Goal: Task Accomplishment & Management: Manage account settings

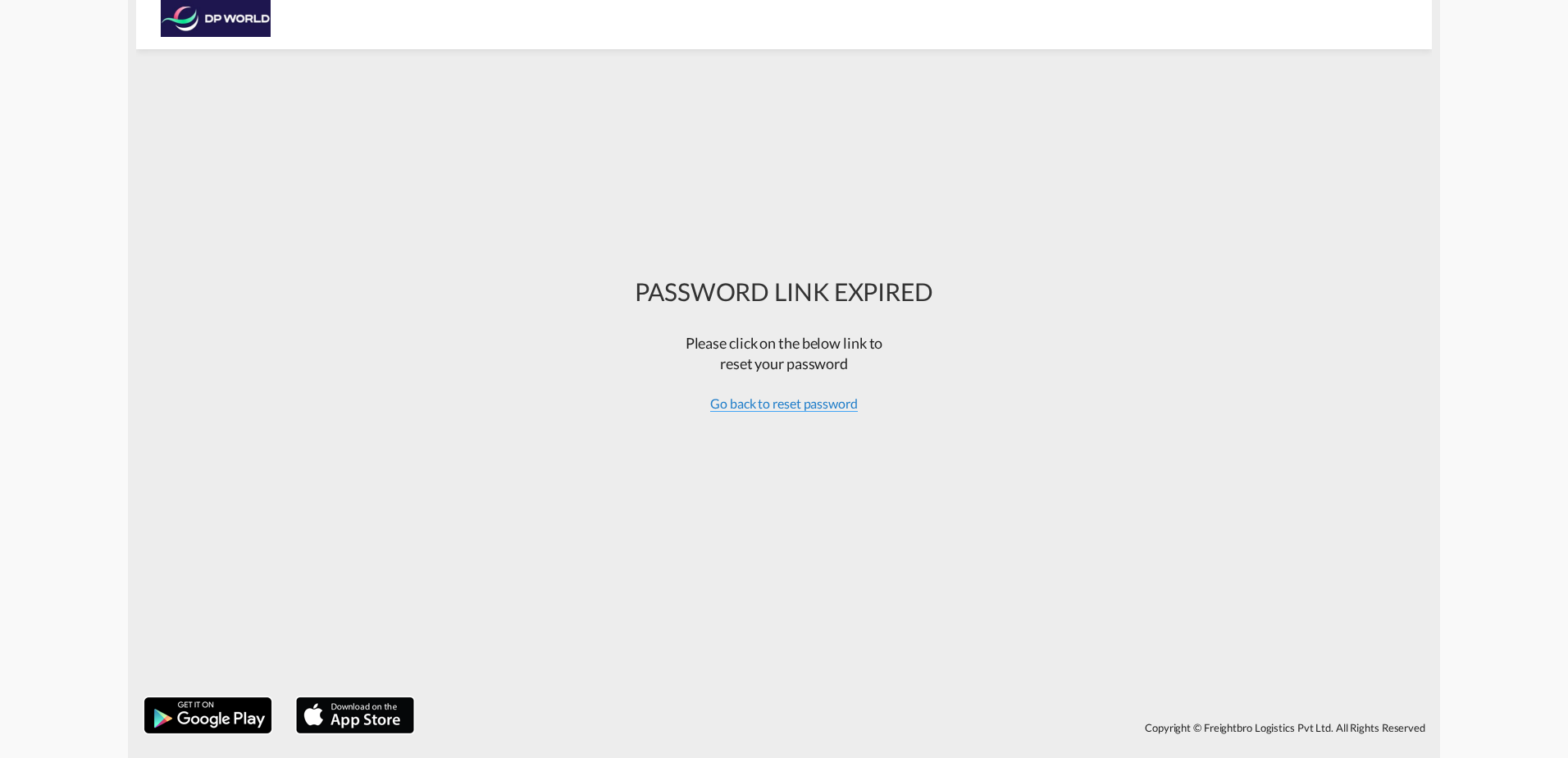
click at [807, 407] on span "Go back to reset password" at bounding box center [784, 403] width 148 height 16
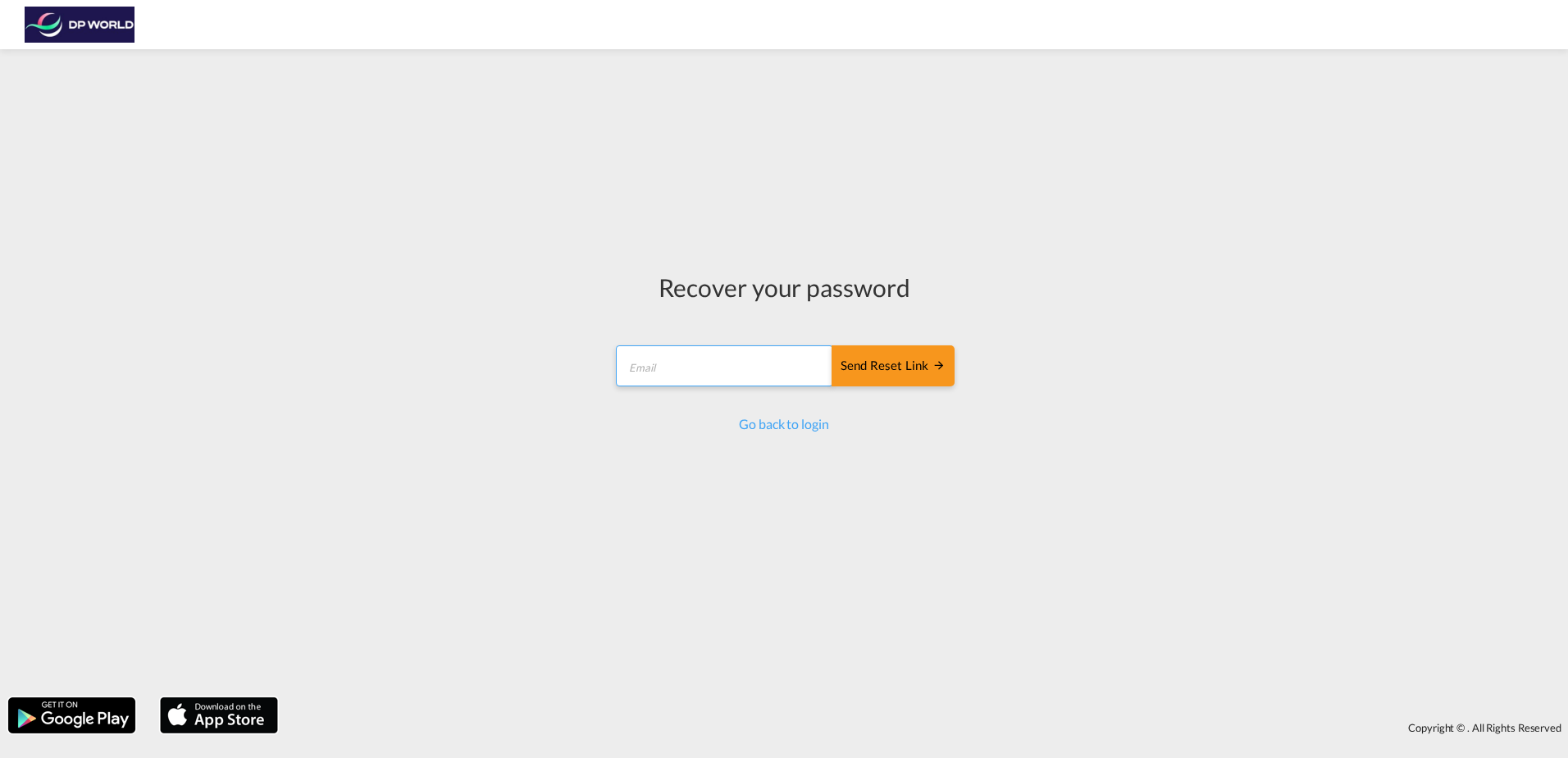
click at [715, 372] on input "email" at bounding box center [724, 365] width 217 height 41
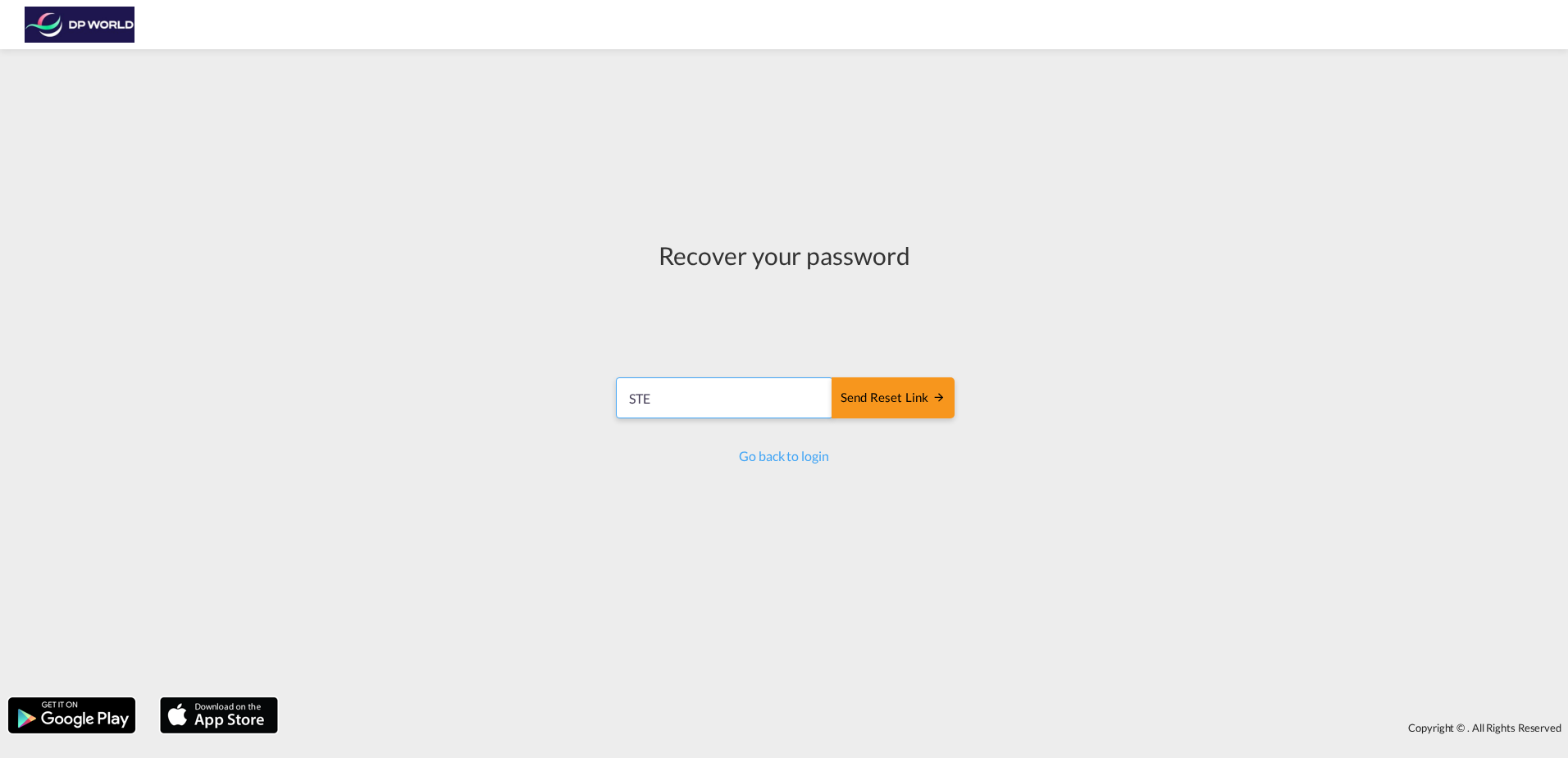
type input "[PERSON_NAME][EMAIL_ADDRESS][PERSON_NAME][DOMAIN_NAME]"
click at [935, 398] on md-icon "icon-arrow-right" at bounding box center [939, 397] width 14 height 14
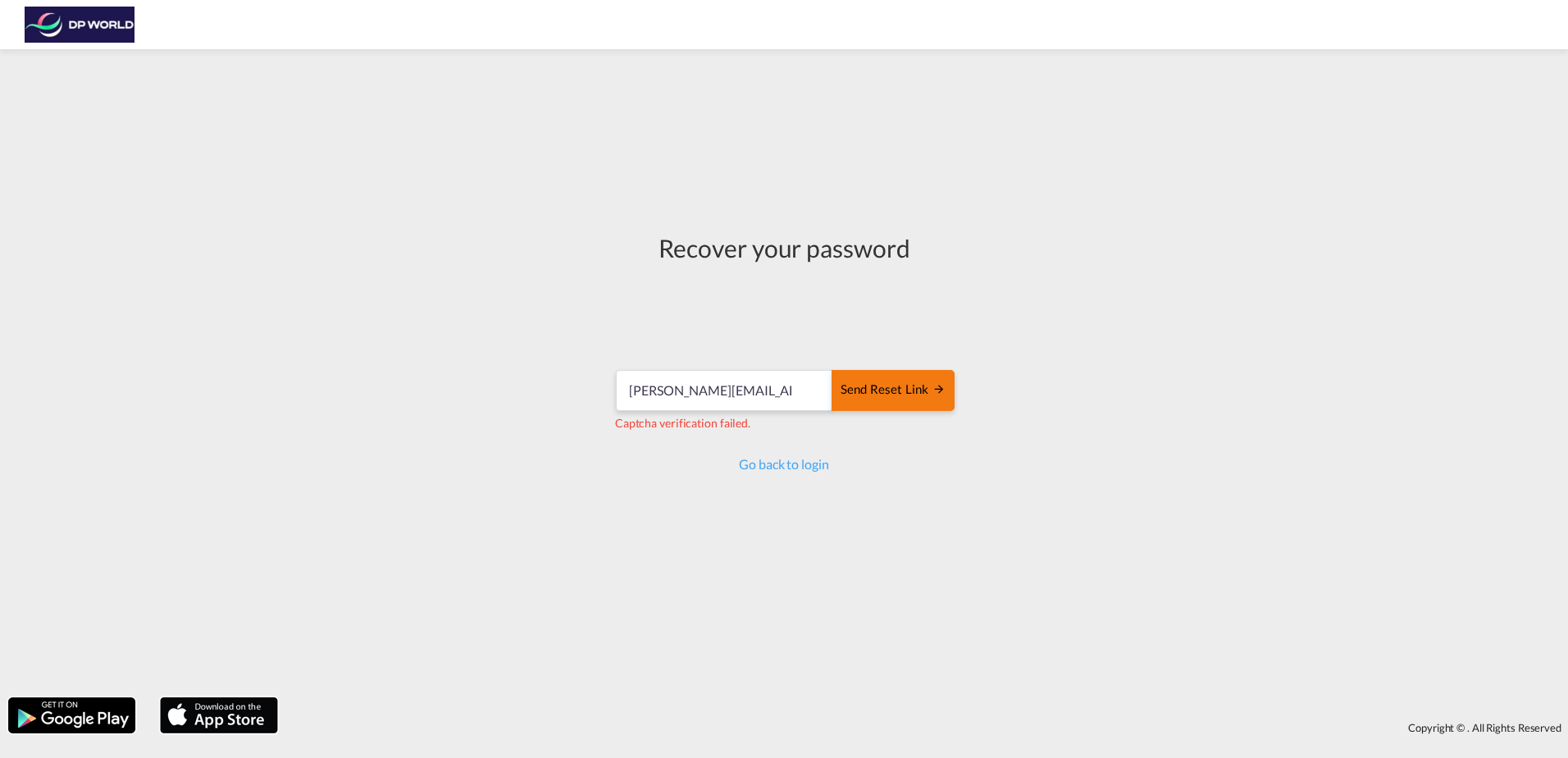
click at [875, 396] on div "Send reset link" at bounding box center [893, 390] width 105 height 19
click at [861, 390] on div "Send reset link" at bounding box center [893, 390] width 105 height 19
